Goal: Share content: Share content

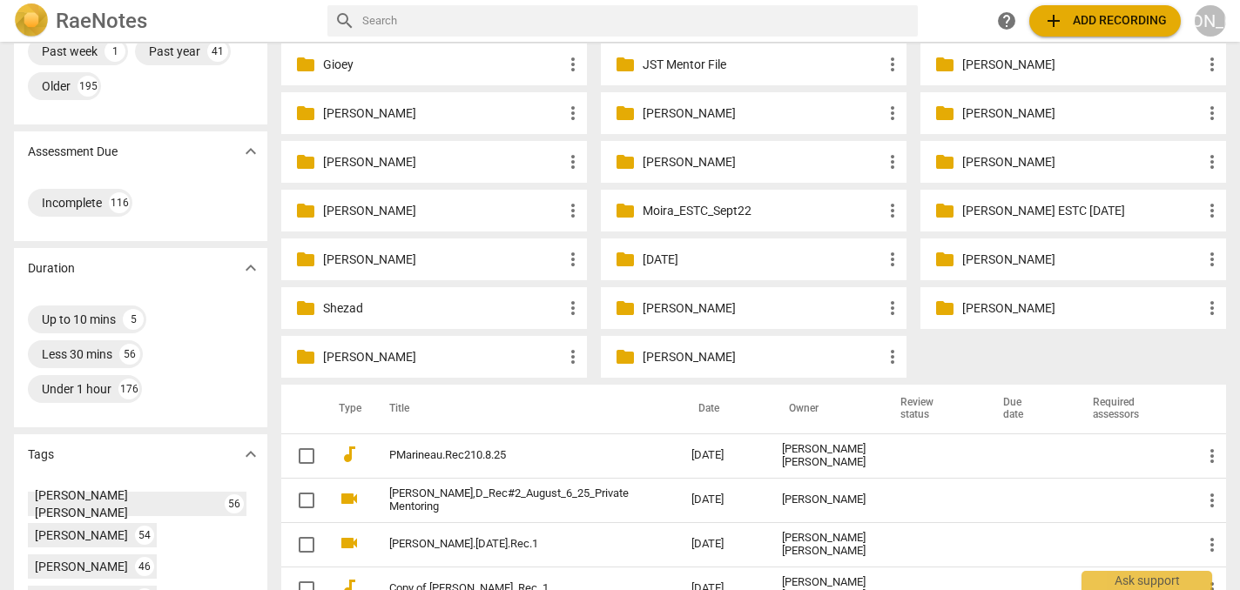
scroll to position [225, 0]
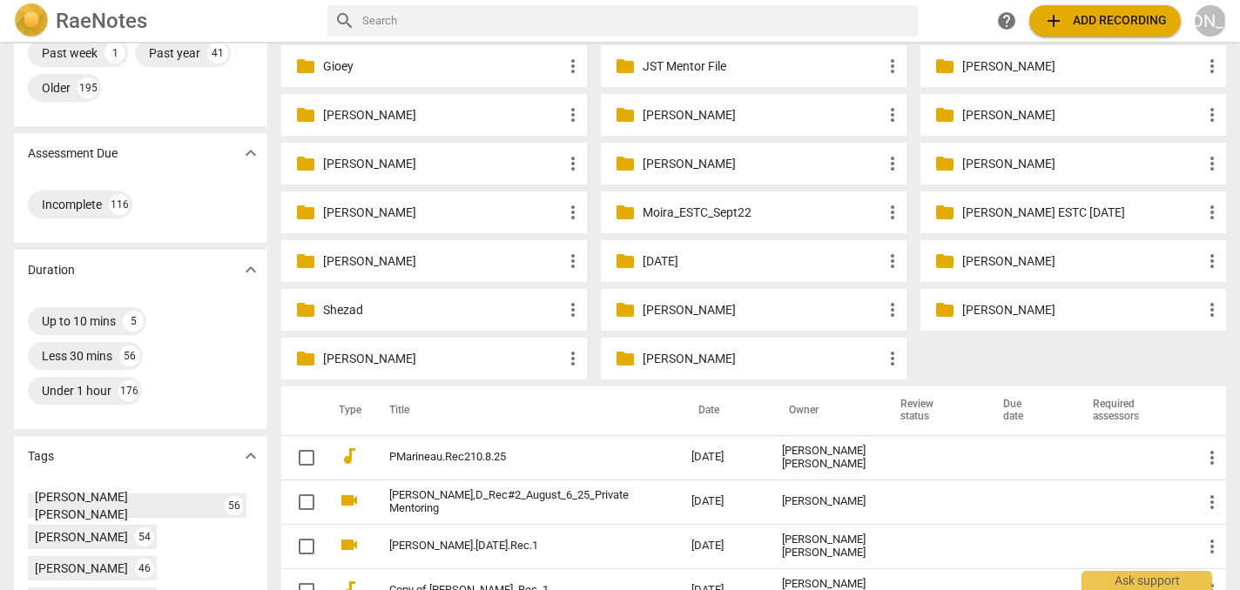
click at [682, 358] on p "[PERSON_NAME]" at bounding box center [761, 359] width 239 height 18
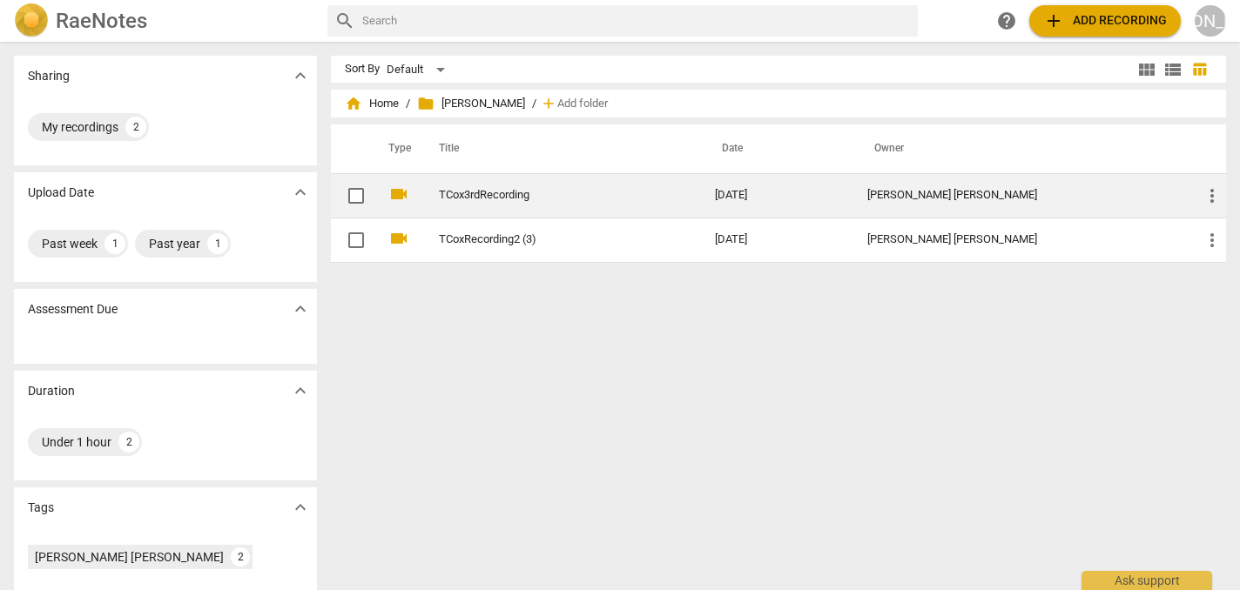
click at [507, 185] on td "TCox3rdRecording" at bounding box center [559, 195] width 283 height 44
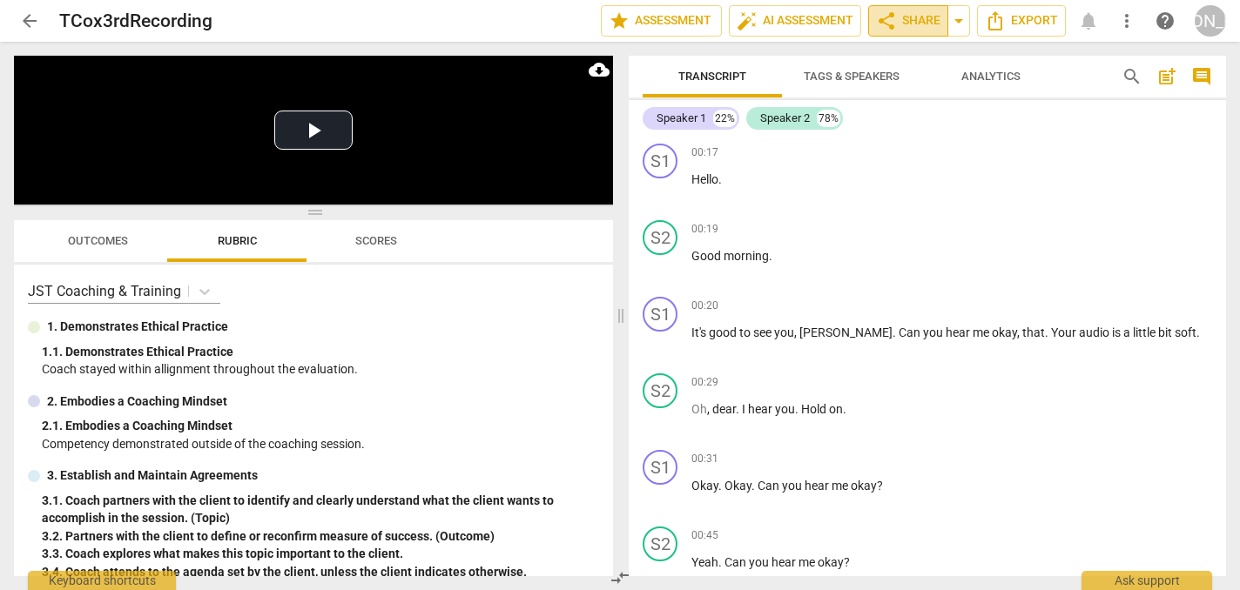
click at [915, 22] on span "share Share" at bounding box center [908, 20] width 64 height 21
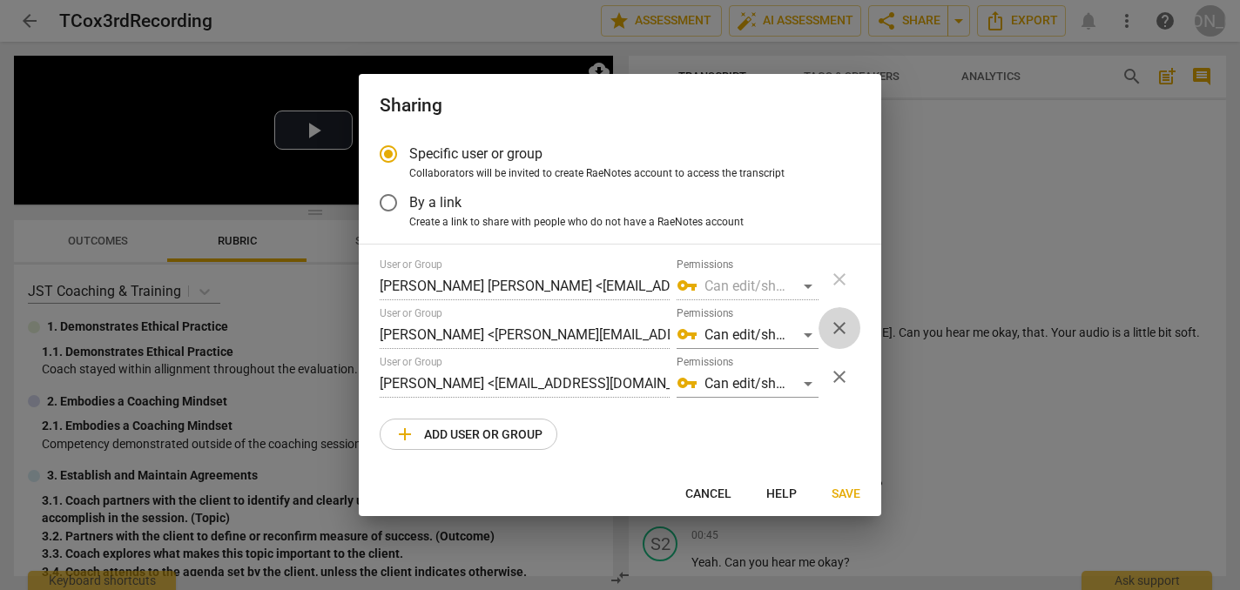
click at [842, 326] on span "close" at bounding box center [839, 328] width 21 height 21
radio input "false"
type input "[PERSON_NAME] <[EMAIL_ADDRESS][DOMAIN_NAME]>"
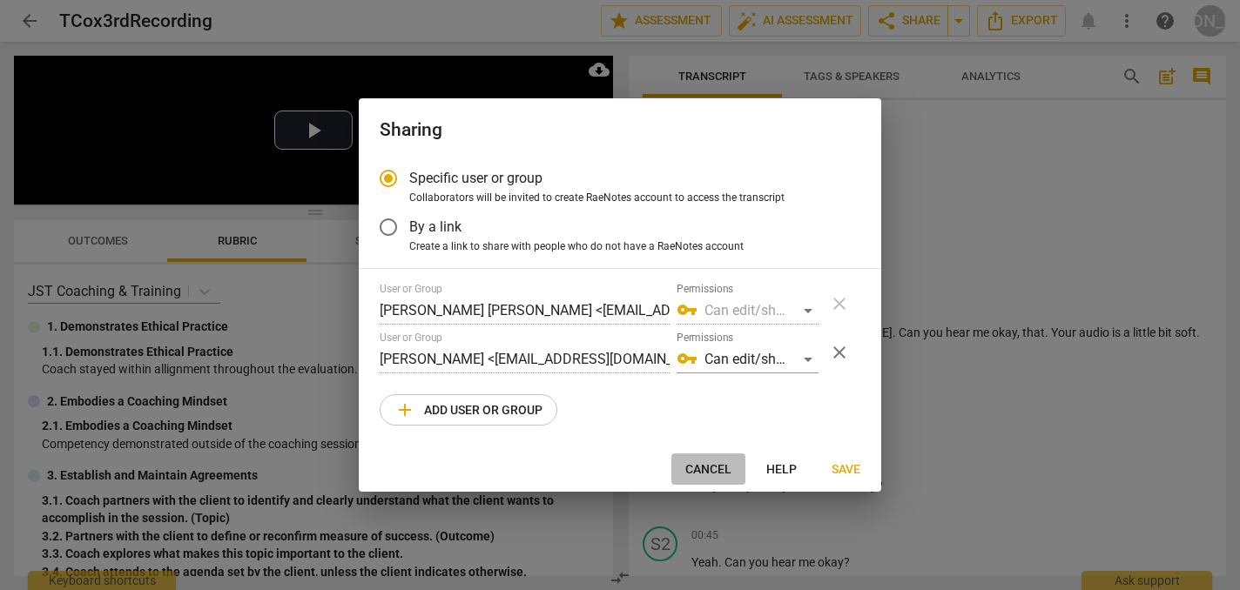
click at [715, 467] on span "Cancel" at bounding box center [708, 469] width 46 height 17
radio input "false"
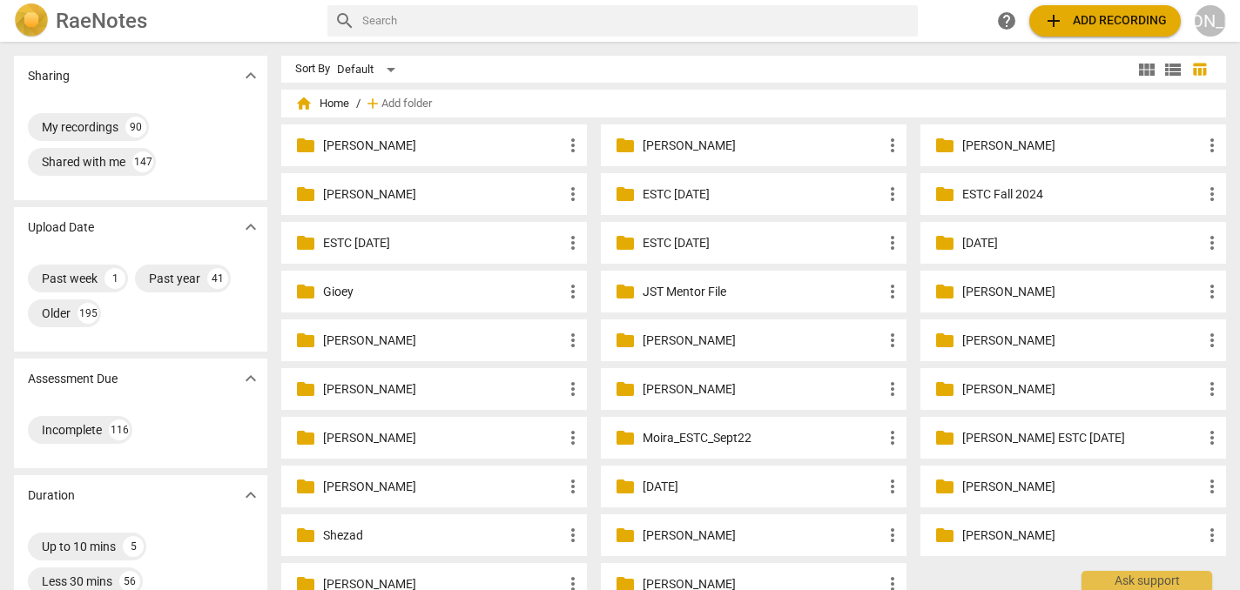
click at [697, 575] on p "[PERSON_NAME]" at bounding box center [761, 584] width 239 height 18
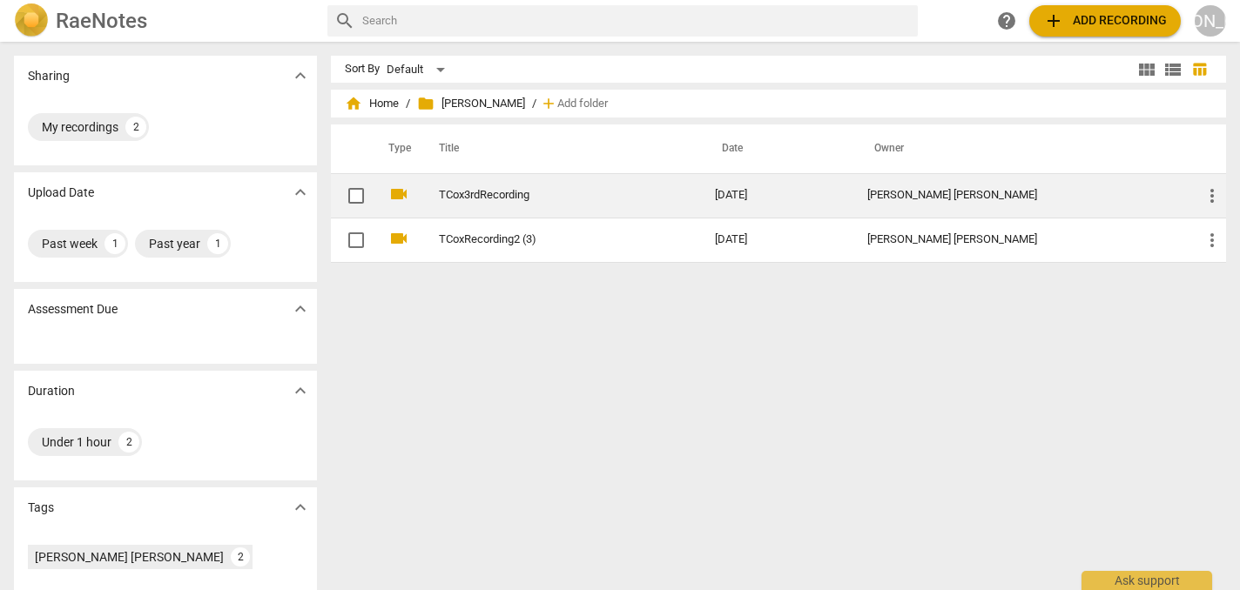
click at [507, 191] on link "TCox3rdRecording" at bounding box center [545, 195] width 213 height 13
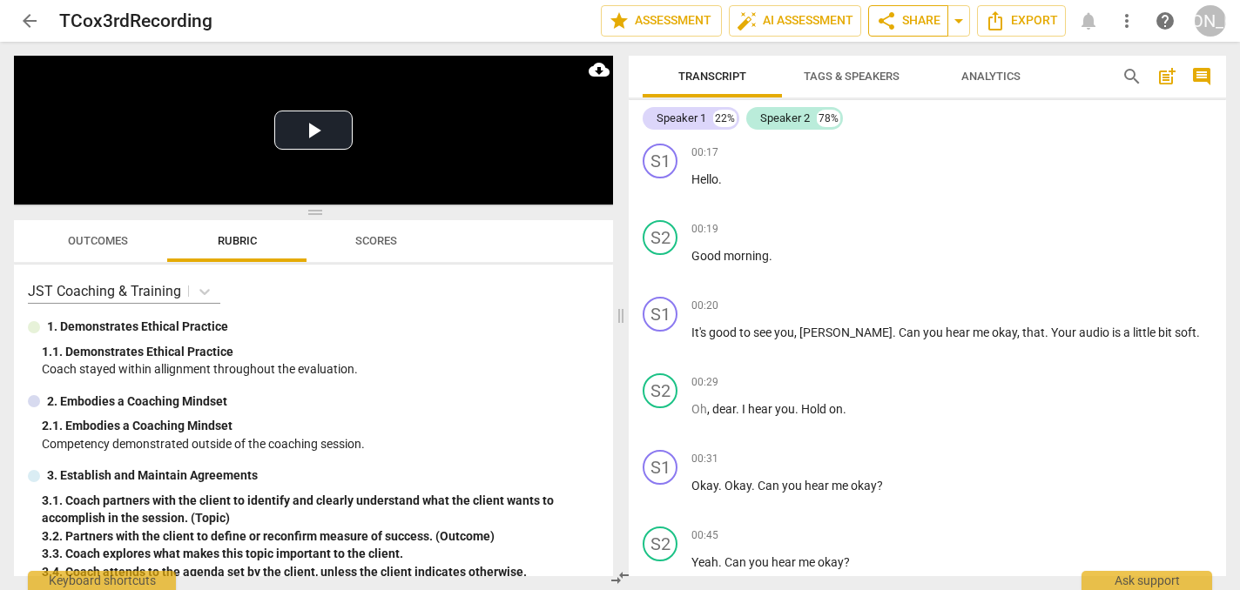
click at [911, 24] on span "share Share" at bounding box center [908, 20] width 64 height 21
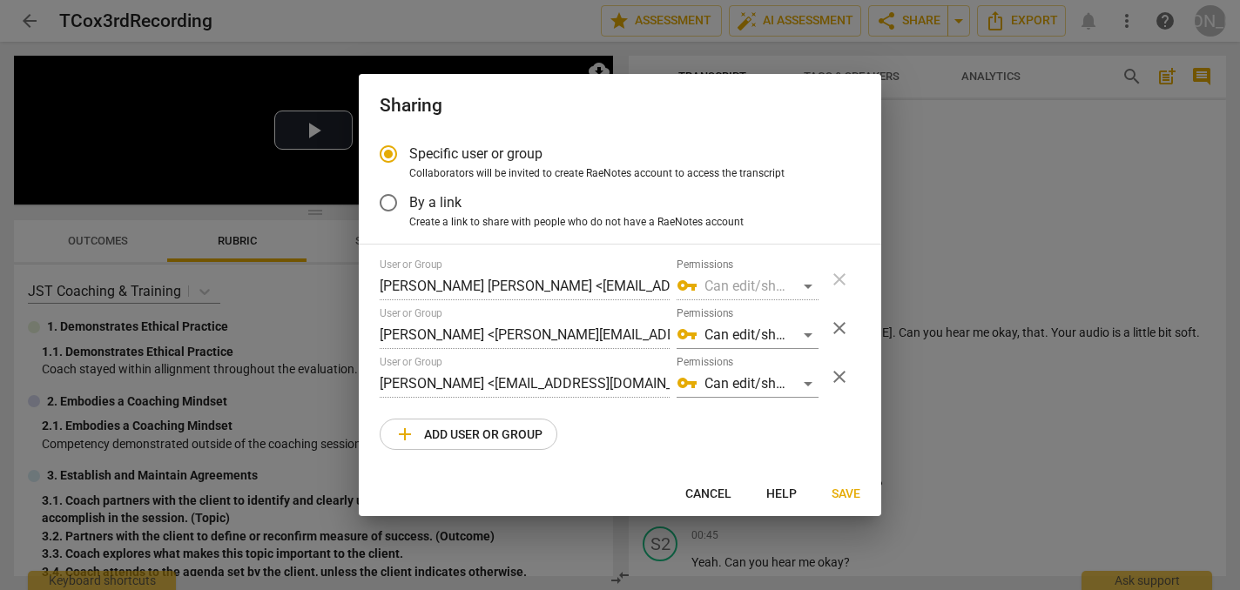
click at [835, 324] on span "close" at bounding box center [839, 328] width 21 height 21
radio input "false"
type input "[PERSON_NAME] <[EMAIL_ADDRESS][DOMAIN_NAME]>"
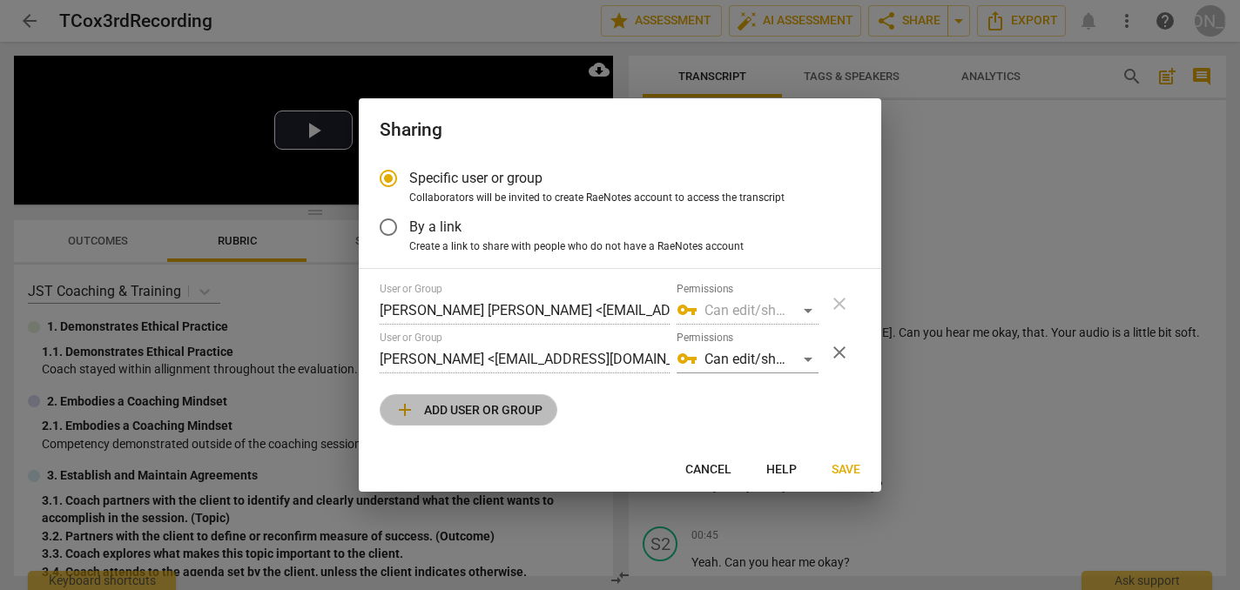
click at [462, 404] on span "add Add user or group" at bounding box center [468, 410] width 148 height 21
radio input "false"
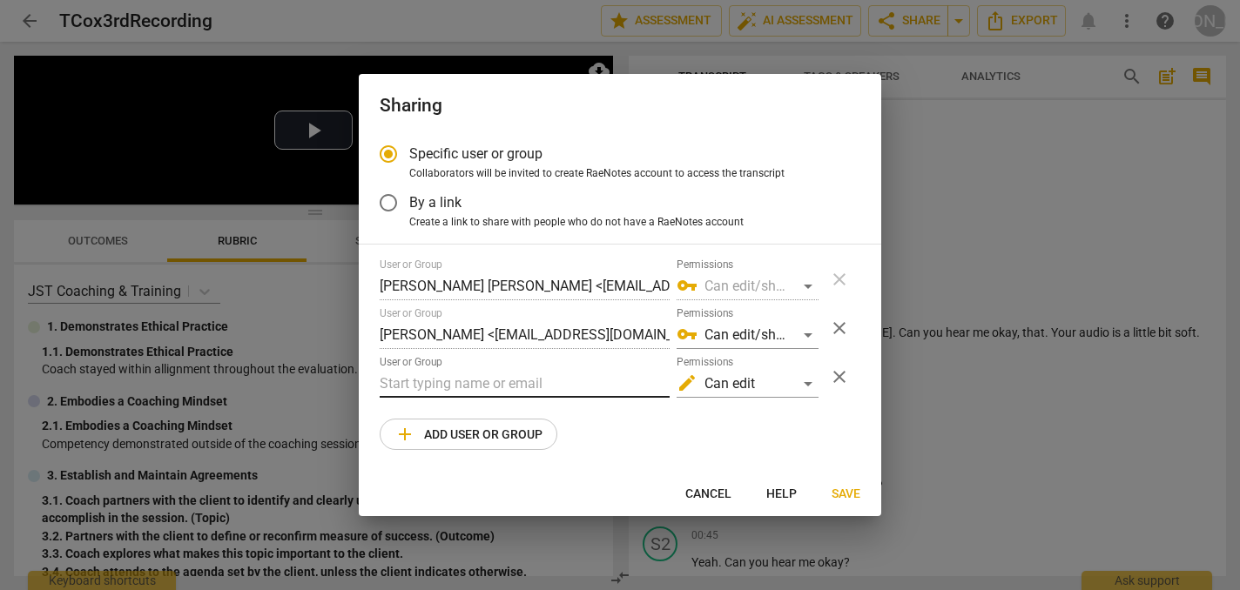
click at [406, 380] on input "text" at bounding box center [525, 384] width 290 height 28
paste input "travislearningsupport@proton.me"
type input "travislearningsupport@proton.me"
click at [843, 494] on span "Save" at bounding box center [845, 494] width 29 height 17
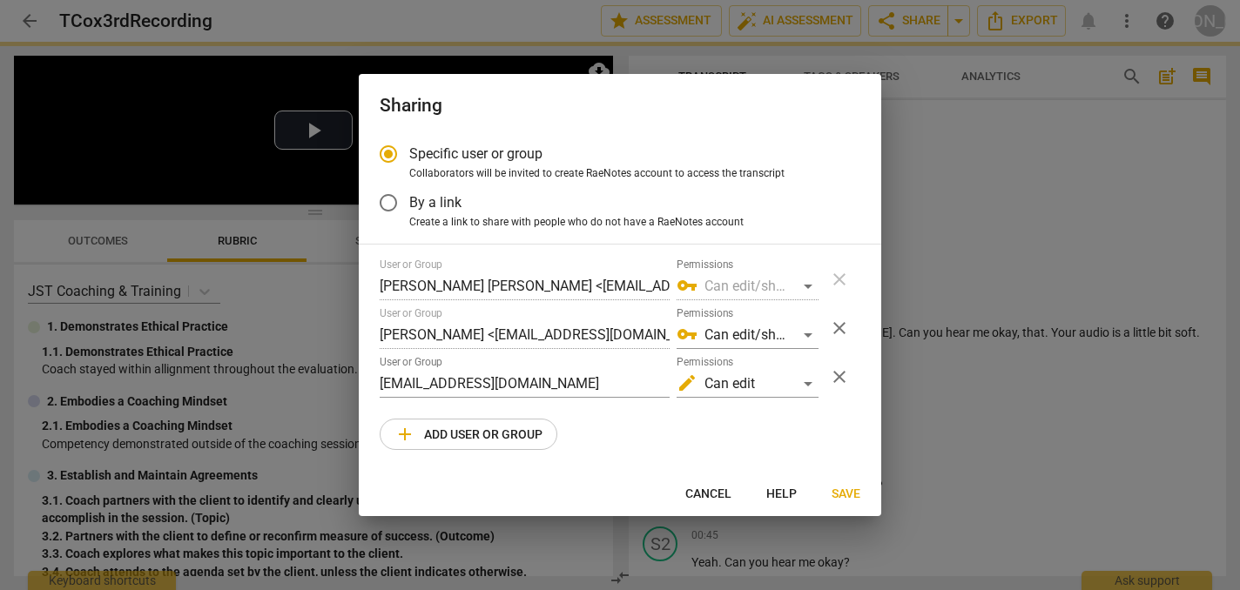
radio input "false"
type input "Travis Cox <travislearningsupport@proton.me>"
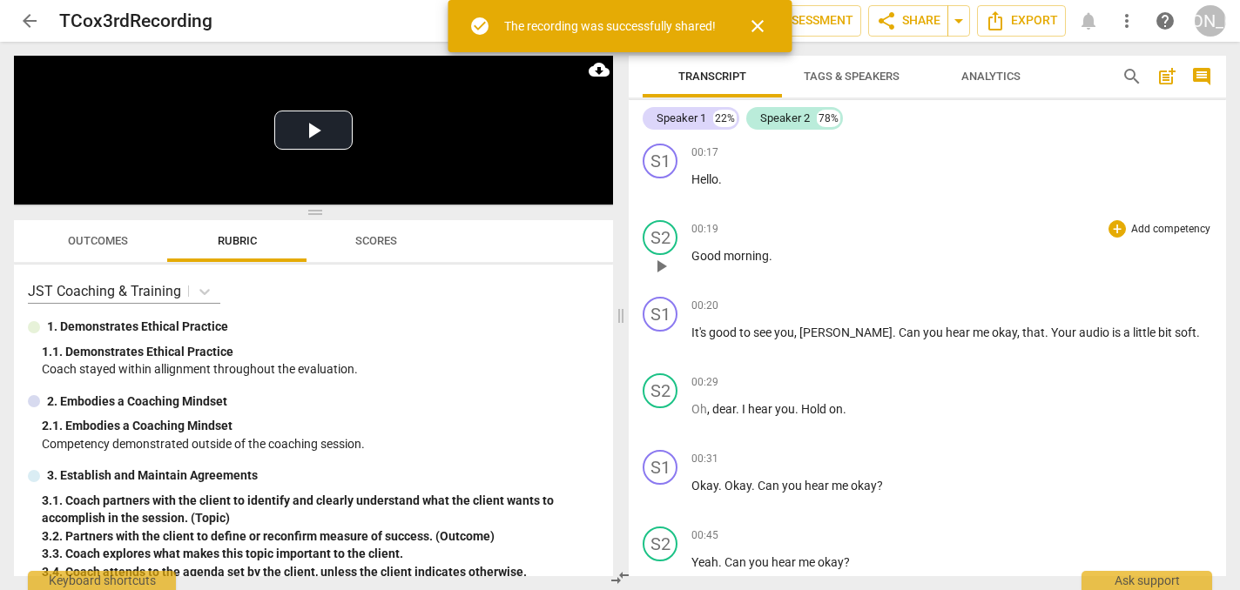
click at [854, 227] on div "00:19 + Add competency keyboard_arrow_right" at bounding box center [951, 228] width 521 height 17
